Goal: Transaction & Acquisition: Obtain resource

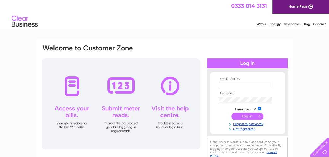
type input "tracey.carmichael@d2cs.com"
click at [245, 116] on input "submit" at bounding box center [248, 116] width 32 height 7
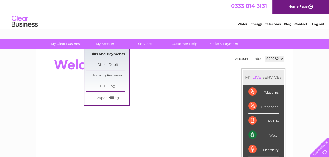
click at [103, 54] on link "Bills and Payments" at bounding box center [107, 54] width 43 height 10
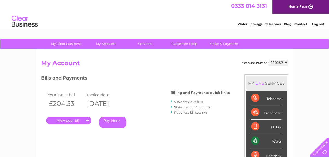
click at [64, 120] on link "." at bounding box center [68, 121] width 45 height 8
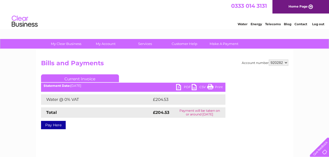
click at [184, 87] on link "PDF" at bounding box center [184, 88] width 16 height 8
